Goal: Complete application form

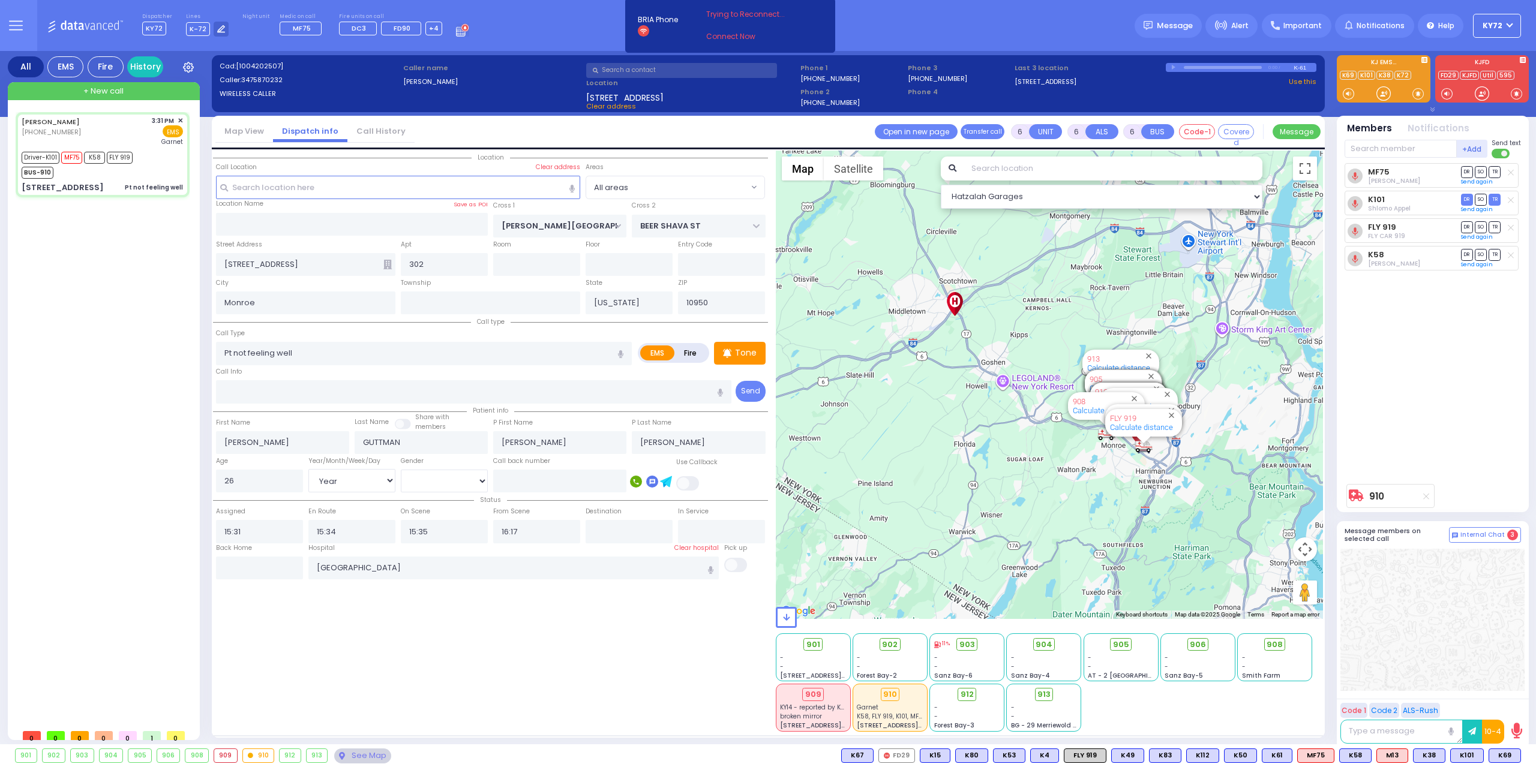
select select "Year"
select select "[DEMOGRAPHIC_DATA]"
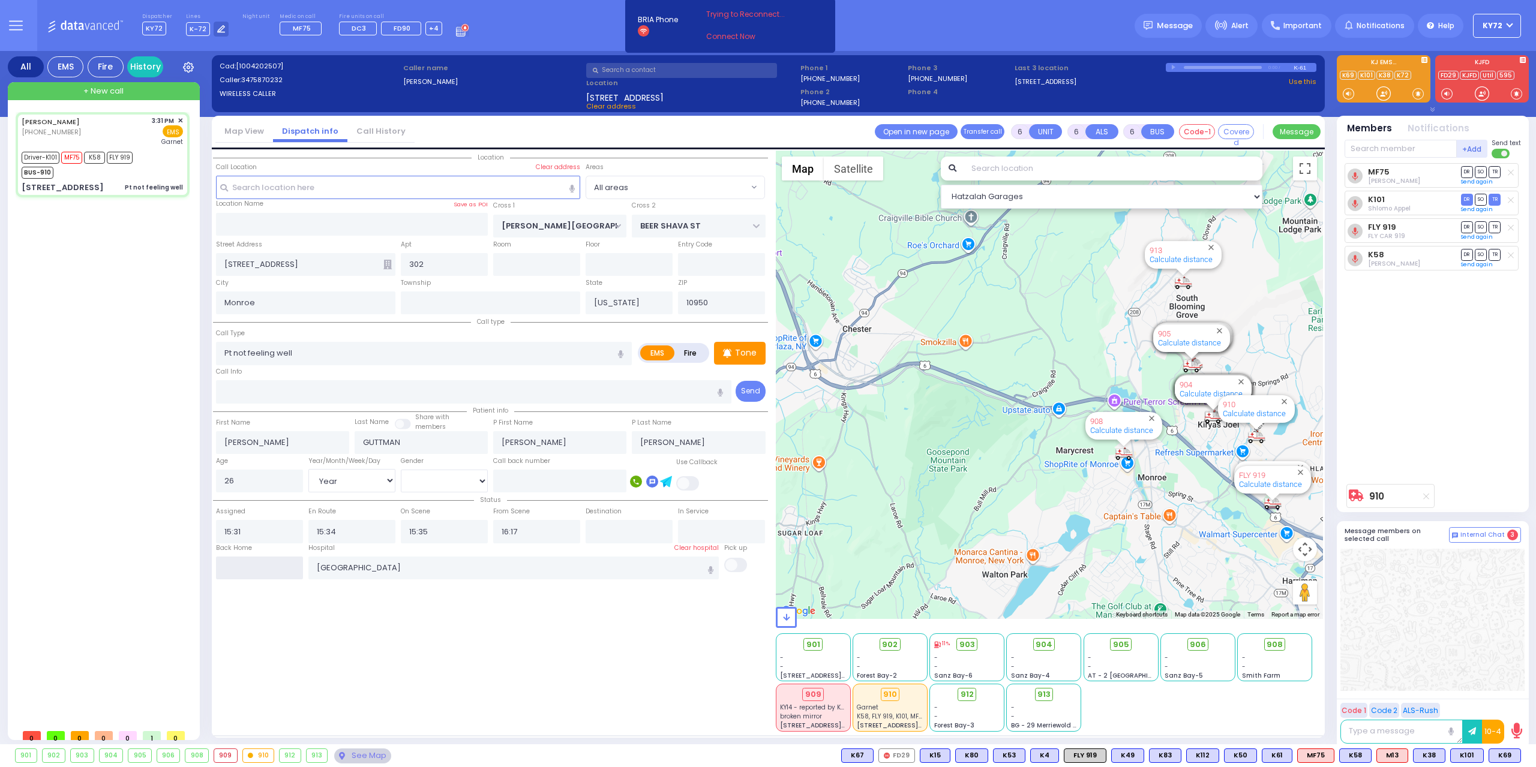
click at [235, 557] on input "text" at bounding box center [259, 568] width 87 height 23
type input "17:14"
select select
radio input "true"
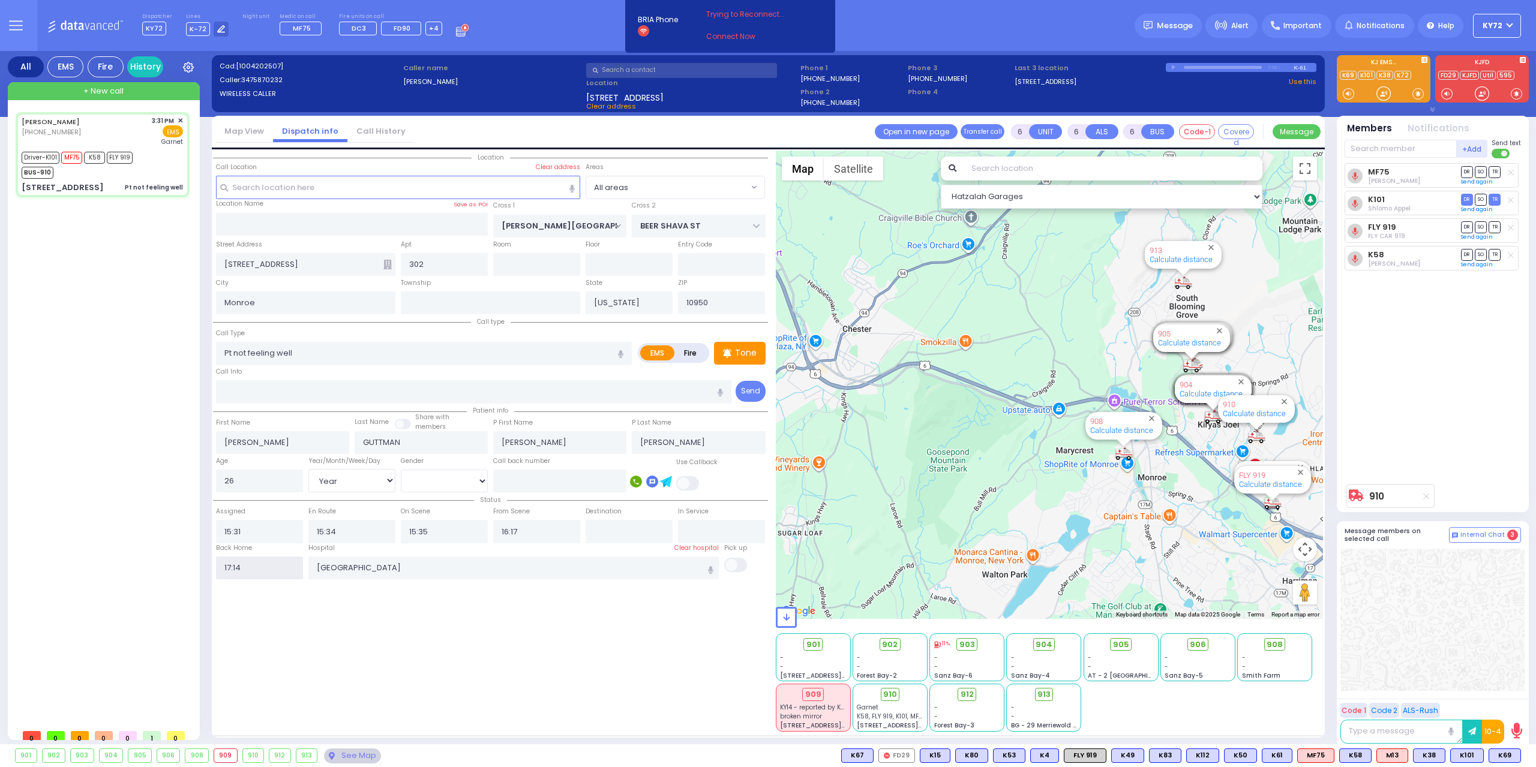
select select
